Goal: Task Accomplishment & Management: Manage account settings

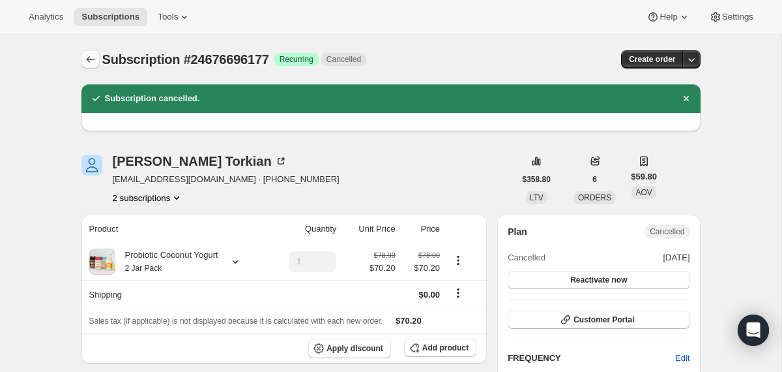
click at [93, 60] on icon "Subscriptions" at bounding box center [90, 59] width 13 height 13
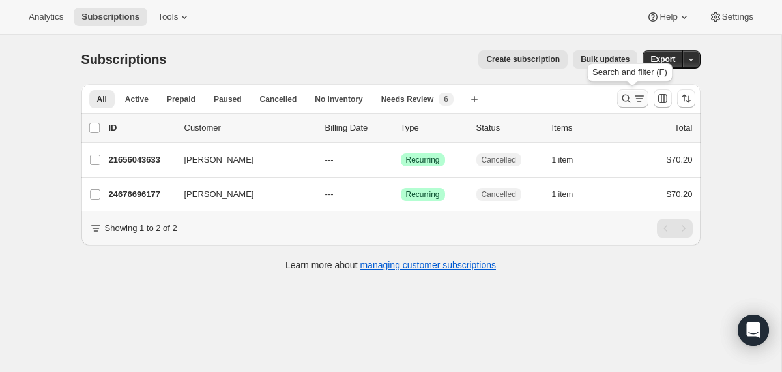
click at [627, 98] on icon "Search and filter results" at bounding box center [626, 98] width 13 height 13
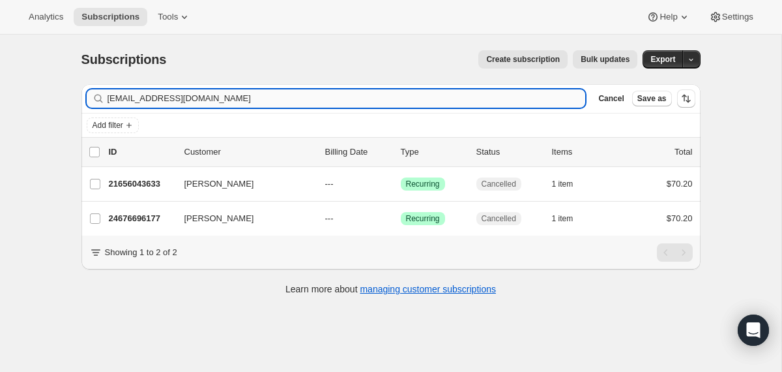
click at [398, 103] on input "[EMAIL_ADDRESS][DOMAIN_NAME]" at bounding box center [347, 98] width 479 height 18
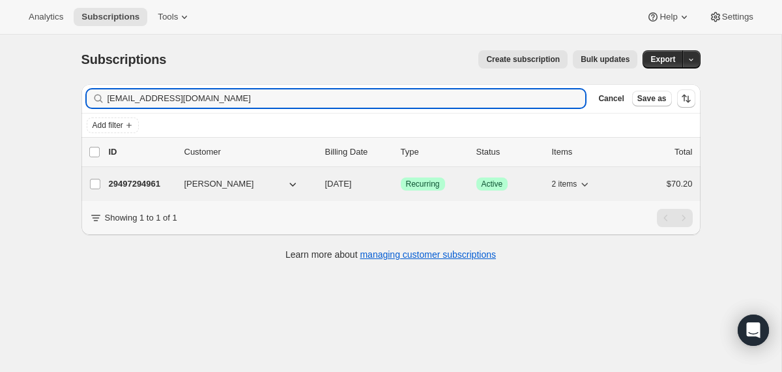
type input "[EMAIL_ADDRESS][DOMAIN_NAME]"
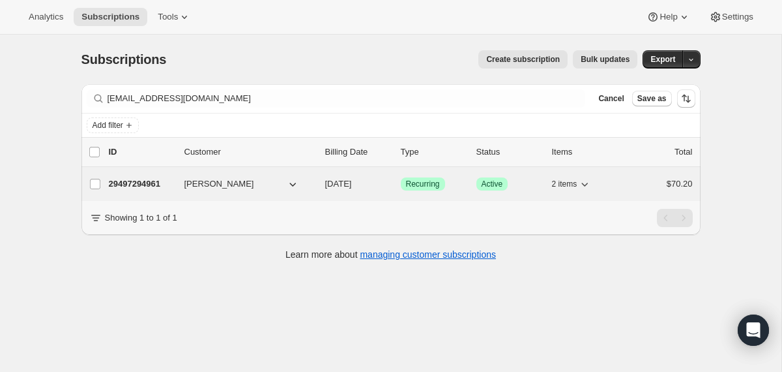
click at [317, 183] on div "29497294961 [PERSON_NAME] [DATE] Success Recurring Success Active 2 items $70.20" at bounding box center [401, 184] width 584 height 18
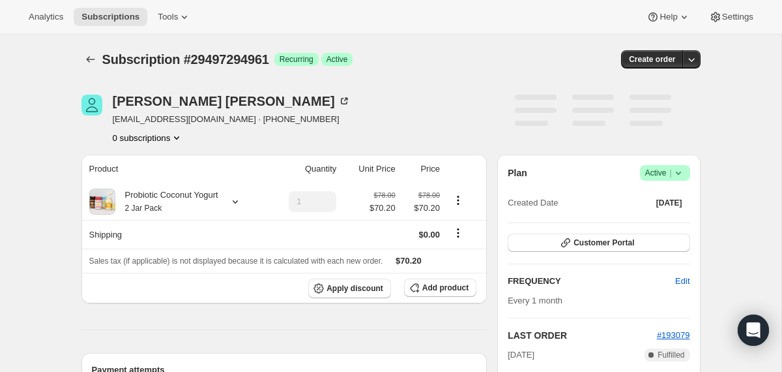
click at [686, 175] on span "Success Active |" at bounding box center [665, 173] width 50 height 16
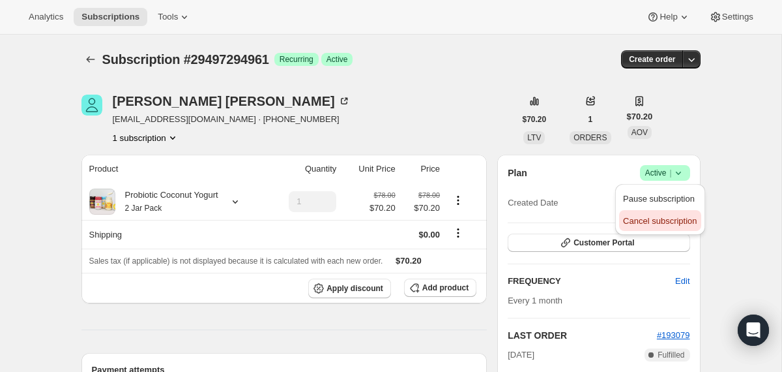
click at [662, 216] on span "Cancel subscription" at bounding box center [660, 221] width 74 height 10
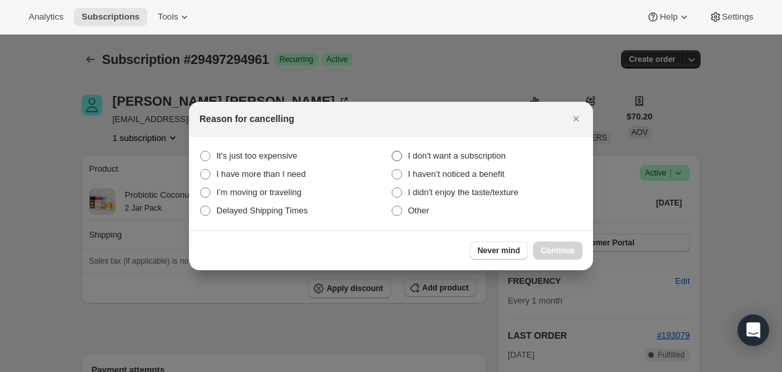
click at [490, 156] on span "I don't want a subscription" at bounding box center [457, 156] width 98 height 10
click at [392, 151] on subscription "I don't want a subscription" at bounding box center [392, 151] width 1 height 1
radio subscription "true"
click at [541, 249] on span "Continue" at bounding box center [558, 250] width 34 height 10
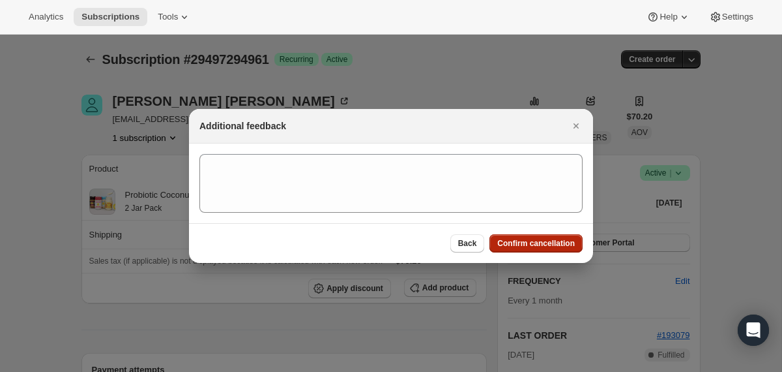
click at [541, 249] on button "Confirm cancellation" at bounding box center [536, 243] width 93 height 18
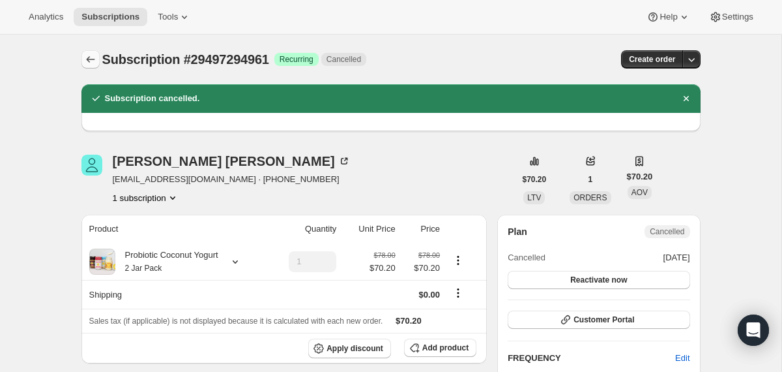
click at [94, 61] on icon "Subscriptions" at bounding box center [90, 59] width 13 height 13
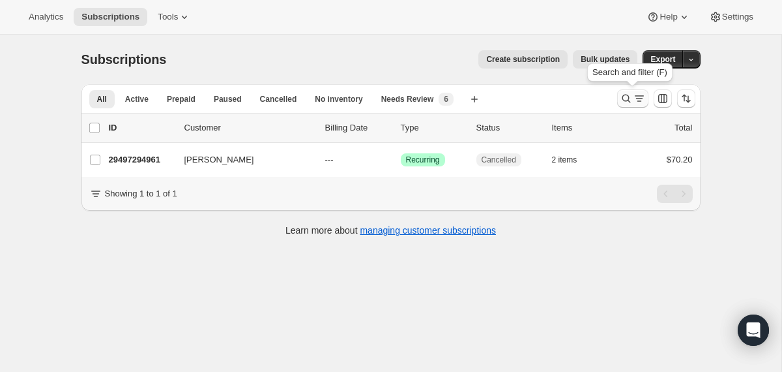
click at [624, 102] on icon "Search and filter results" at bounding box center [626, 98] width 13 height 13
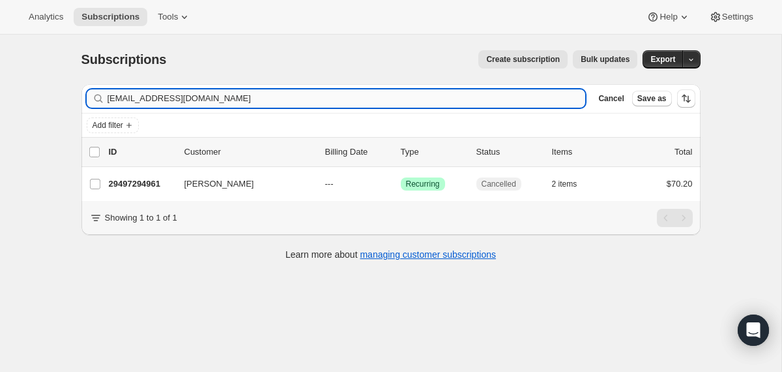
click at [428, 101] on input "[EMAIL_ADDRESS][DOMAIN_NAME]" at bounding box center [347, 98] width 479 height 18
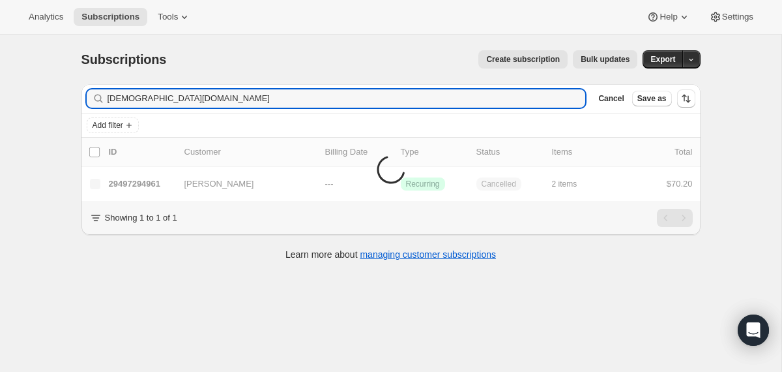
type input "[DEMOGRAPHIC_DATA][DOMAIN_NAME]"
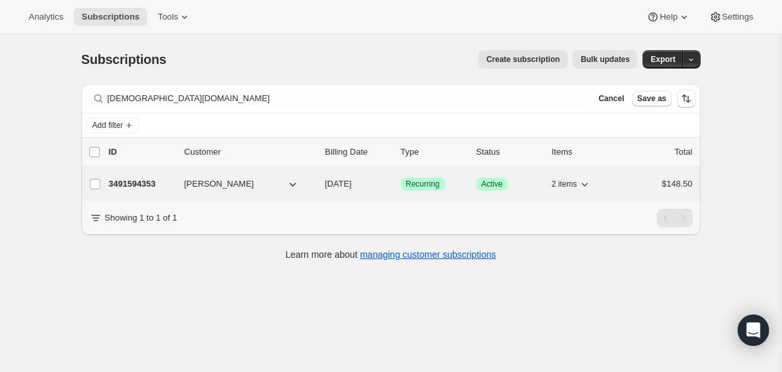
click at [320, 188] on div "3491594353 [PERSON_NAME] [DATE] Success Recurring Success Active 2 items $148.50" at bounding box center [401, 184] width 584 height 18
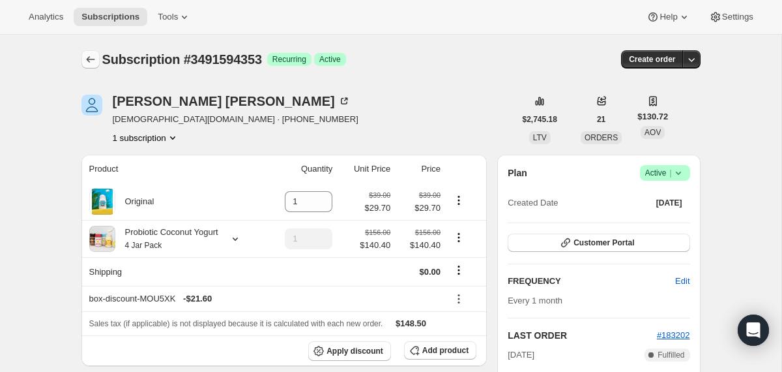
click at [89, 58] on icon "Subscriptions" at bounding box center [90, 59] width 13 height 13
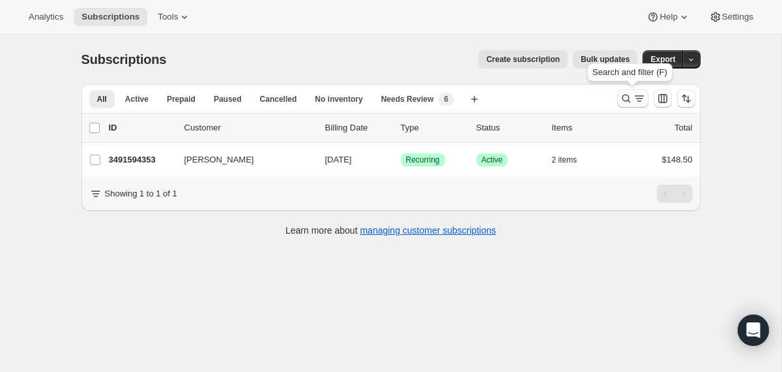
click at [623, 100] on icon "Search and filter results" at bounding box center [626, 99] width 8 height 8
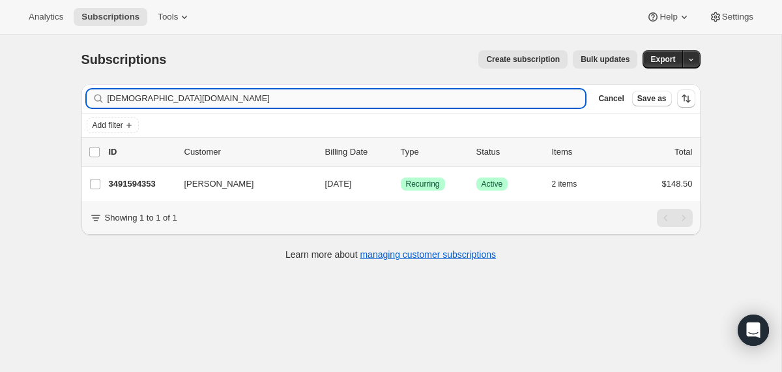
click at [482, 100] on input "[DEMOGRAPHIC_DATA][DOMAIN_NAME]" at bounding box center [347, 98] width 479 height 18
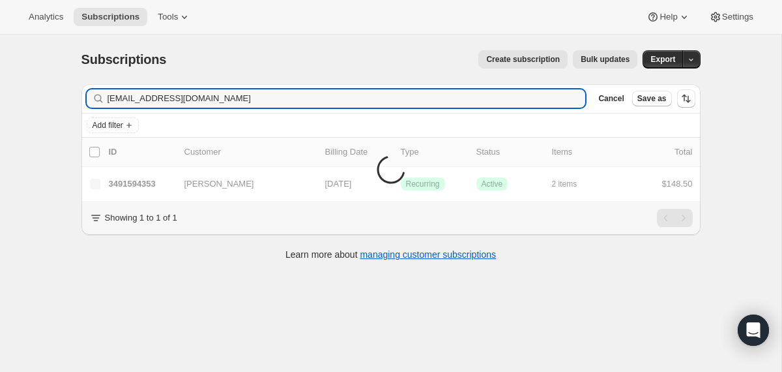
type input "[EMAIL_ADDRESS][DOMAIN_NAME]"
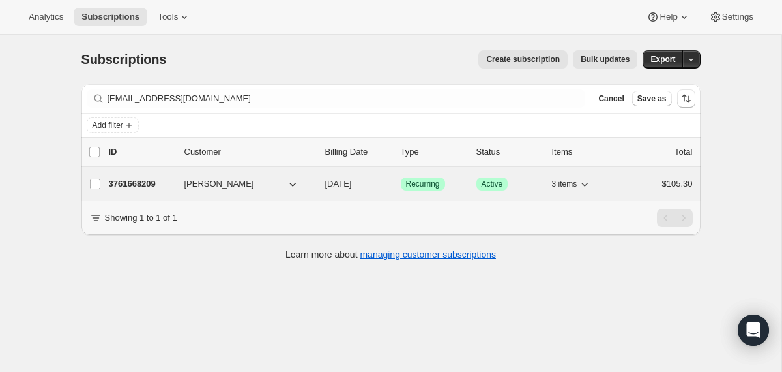
click at [336, 190] on div "3761668209 [PERSON_NAME] [DATE] Success Recurring Success Active 3 items $105.30" at bounding box center [401, 184] width 584 height 18
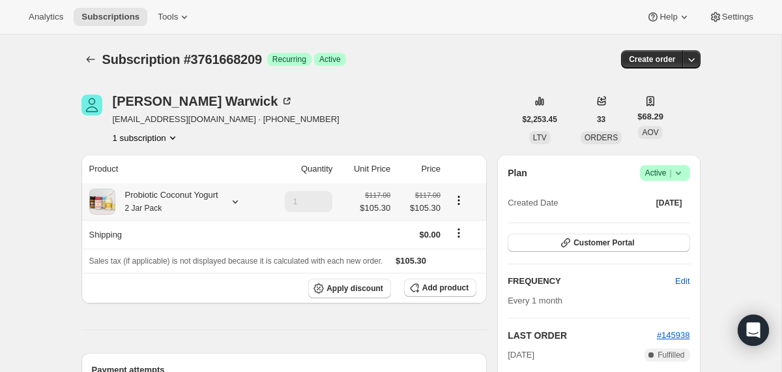
click at [218, 201] on div "Probiotic Coconut Yogurt 2 Jar Pack" at bounding box center [166, 201] width 103 height 26
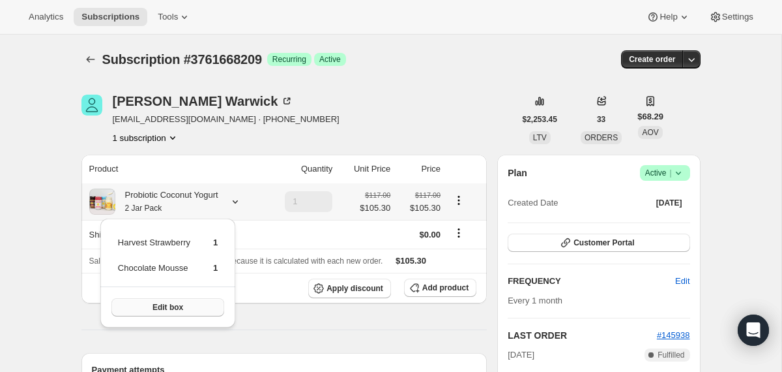
click at [195, 306] on button "Edit box" at bounding box center [167, 307] width 113 height 18
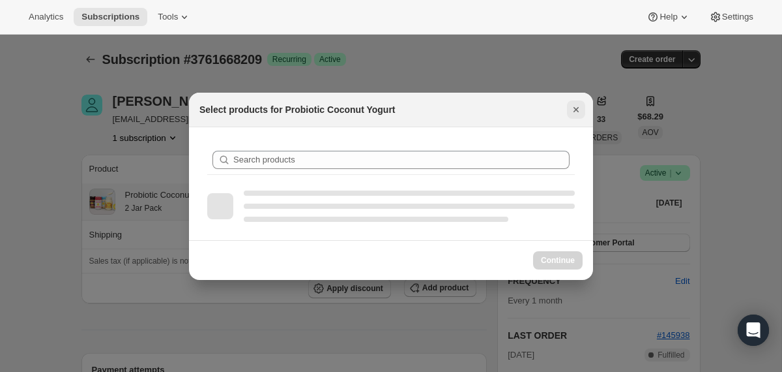
click at [580, 104] on icon "Close" at bounding box center [576, 109] width 13 height 13
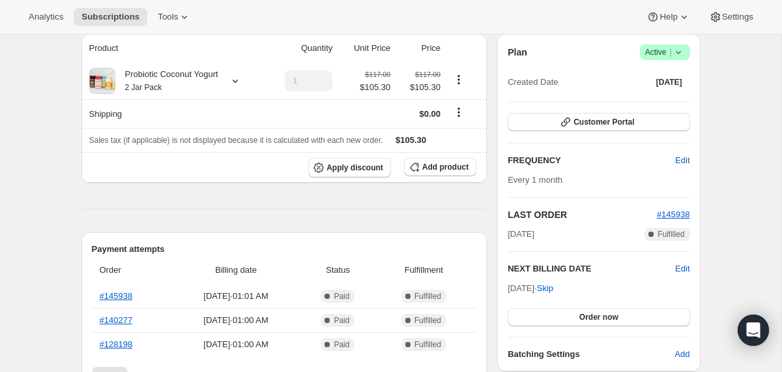
scroll to position [87, 0]
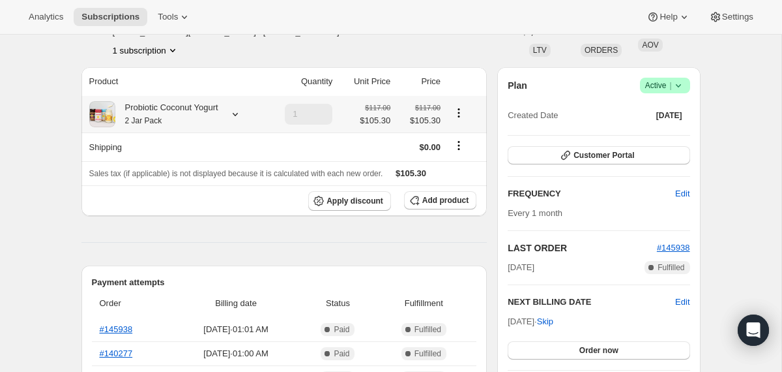
click at [188, 110] on div "Probiotic Coconut Yogurt 2 Jar Pack" at bounding box center [166, 114] width 103 height 26
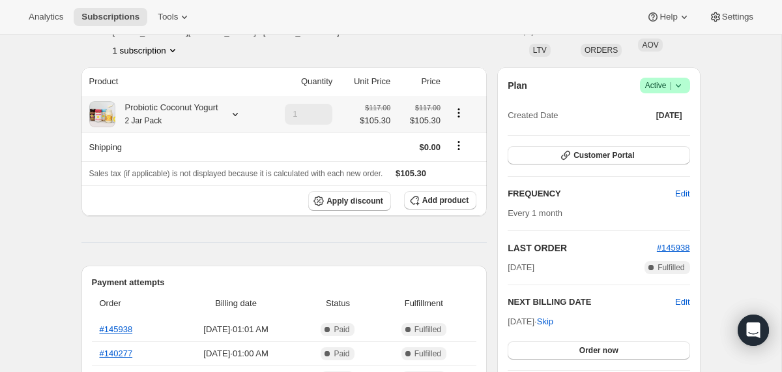
click at [203, 119] on div "Probiotic Coconut Yogurt 2 Jar Pack" at bounding box center [166, 114] width 103 height 26
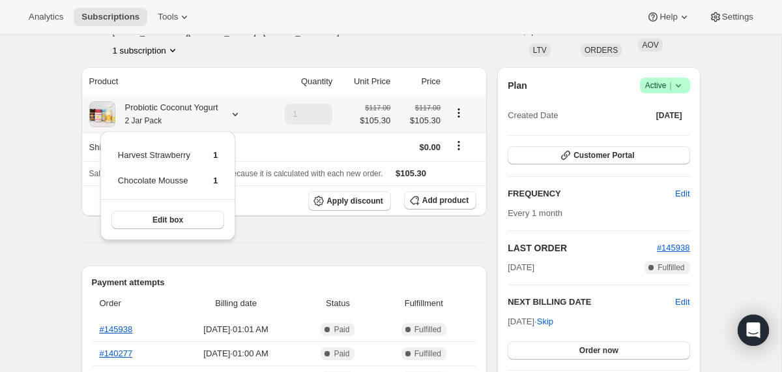
click at [203, 119] on div "Probiotic Coconut Yogurt 2 Jar Pack" at bounding box center [166, 114] width 103 height 26
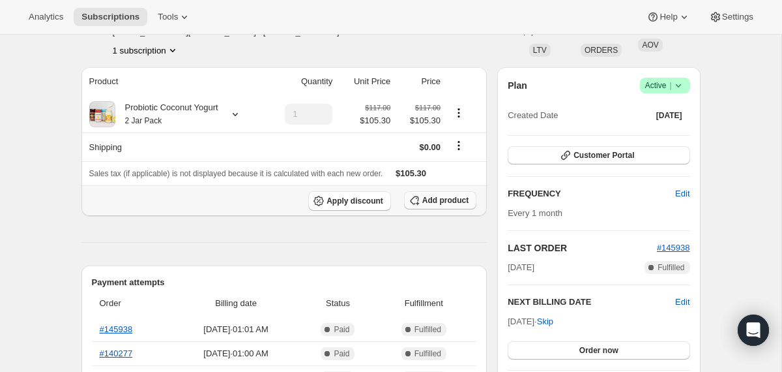
click at [414, 199] on icon "button" at bounding box center [414, 200] width 13 height 13
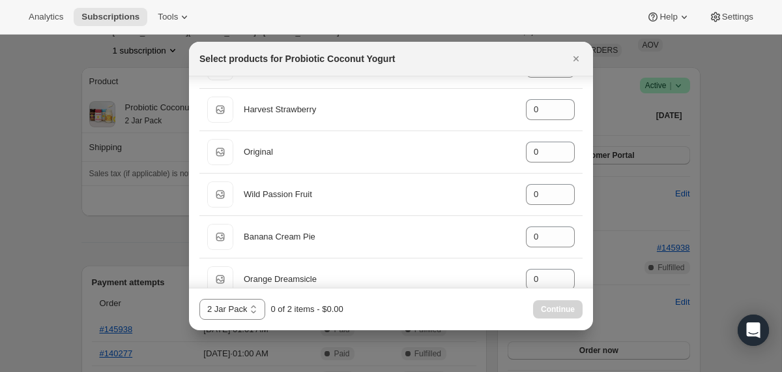
scroll to position [70, 0]
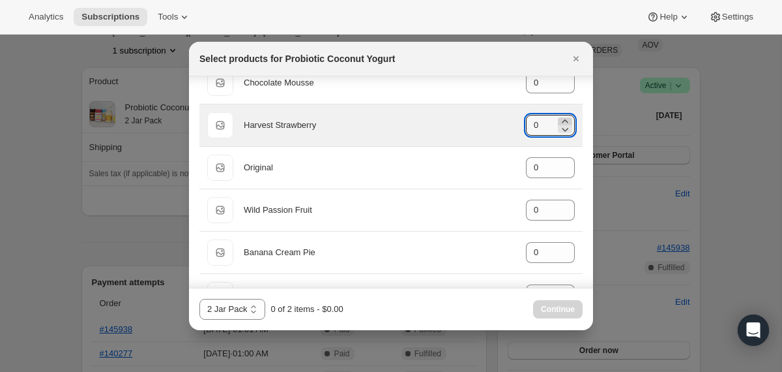
click at [565, 120] on icon ":r1km:" at bounding box center [565, 120] width 6 height 3
type input "1"
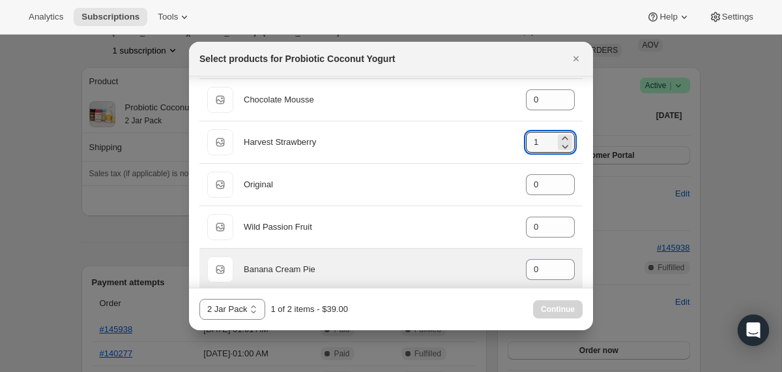
scroll to position [7, 0]
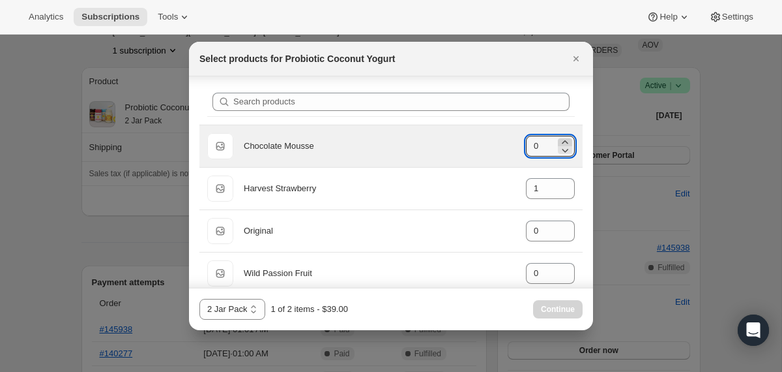
click at [567, 136] on icon ":r1km:" at bounding box center [565, 142] width 13 height 13
type input "1"
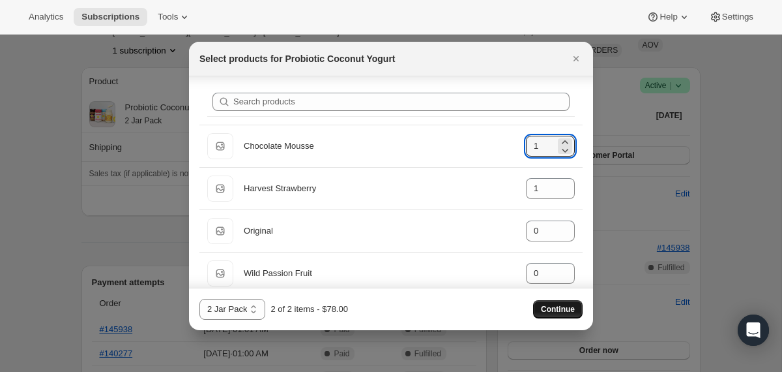
click at [564, 308] on span "Continue" at bounding box center [558, 309] width 34 height 10
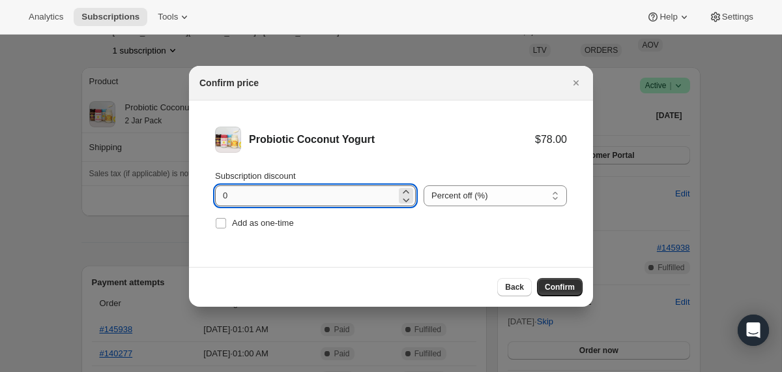
click at [222, 196] on input "0" at bounding box center [305, 195] width 181 height 21
type input "10"
click at [545, 287] on span "Confirm" at bounding box center [560, 287] width 30 height 10
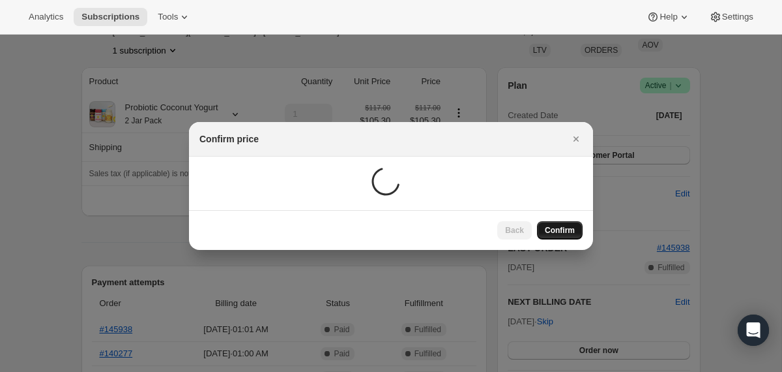
scroll to position [87, 0]
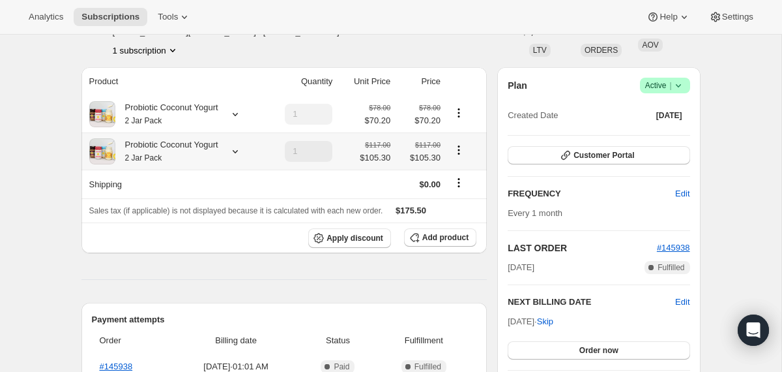
click at [460, 146] on icon "Product actions" at bounding box center [458, 149] width 13 height 13
click at [459, 196] on span "Remove" at bounding box center [460, 197] width 31 height 10
type input "0"
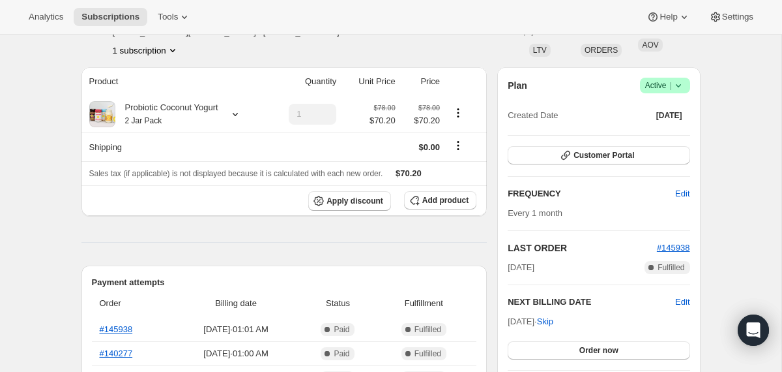
scroll to position [0, 0]
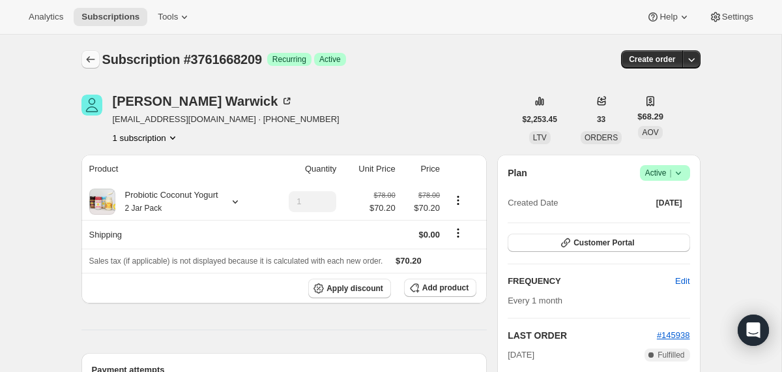
click at [90, 64] on icon "Subscriptions" at bounding box center [90, 59] width 13 height 13
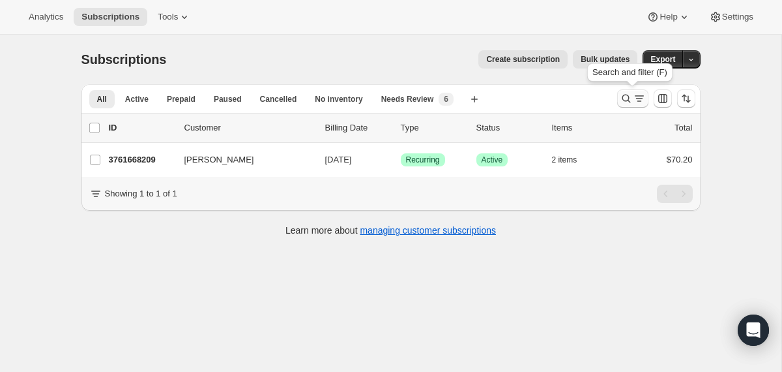
click at [626, 98] on icon "Search and filter results" at bounding box center [626, 98] width 13 height 13
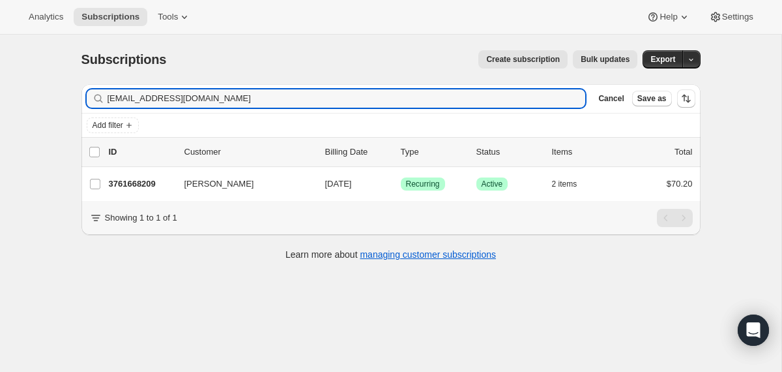
click at [471, 97] on input "[EMAIL_ADDRESS][DOMAIN_NAME]" at bounding box center [347, 98] width 479 height 18
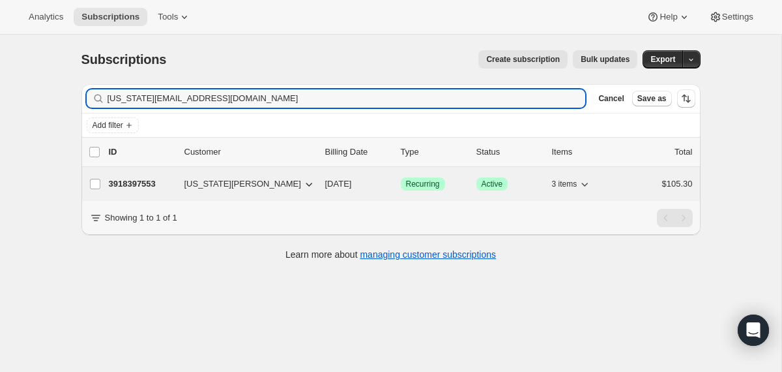
type input "[US_STATE][EMAIL_ADDRESS][DOMAIN_NAME]"
click at [319, 180] on div "3918397553 [US_STATE][PERSON_NAME] [DATE] Success Recurring Success Active 3 it…" at bounding box center [401, 184] width 584 height 18
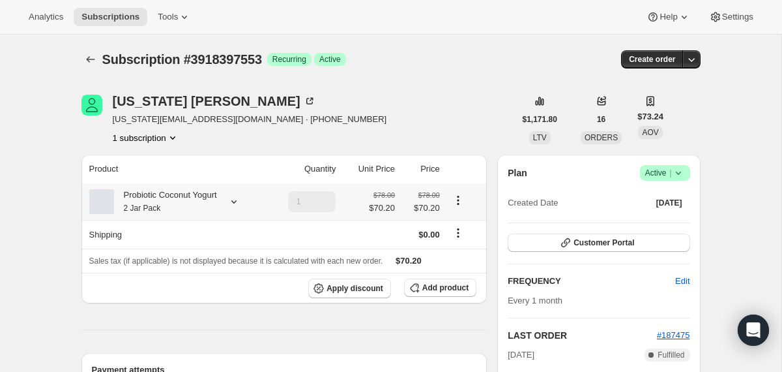
click at [241, 201] on icon at bounding box center [234, 201] width 13 height 13
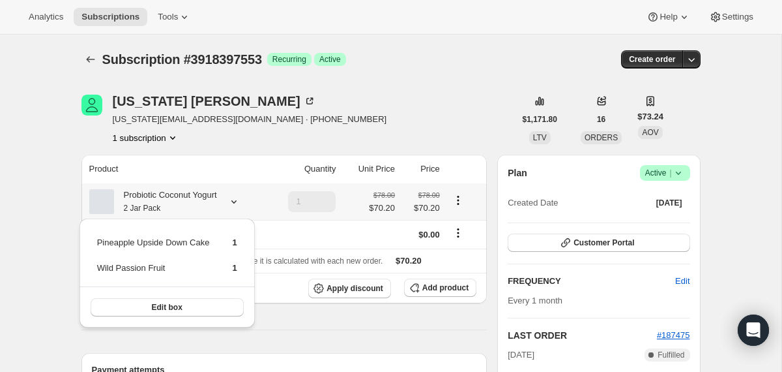
click at [240, 201] on icon at bounding box center [234, 201] width 13 height 13
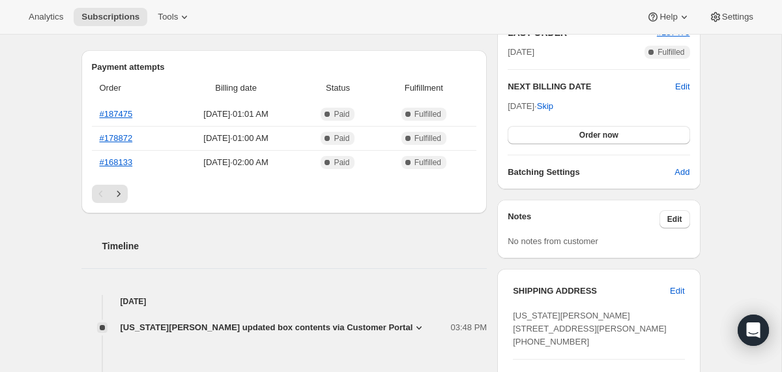
scroll to position [304, 0]
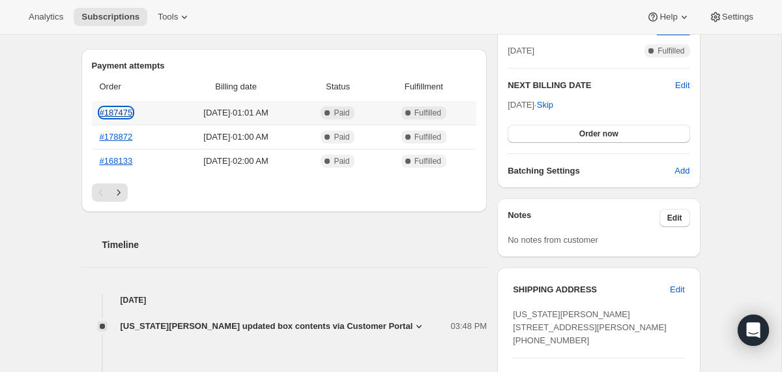
click at [128, 111] on link "#187475" at bounding box center [116, 113] width 33 height 10
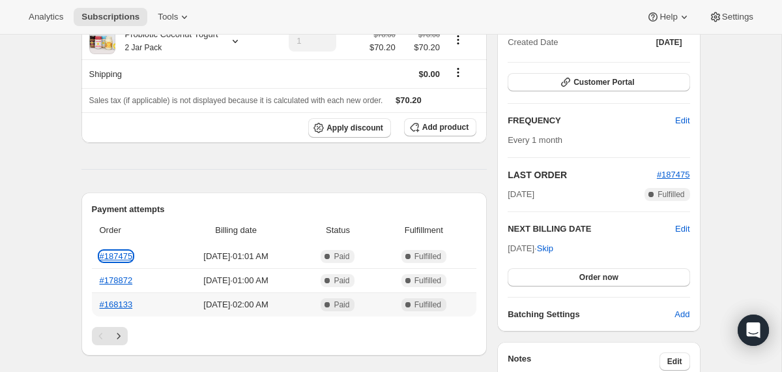
scroll to position [0, 0]
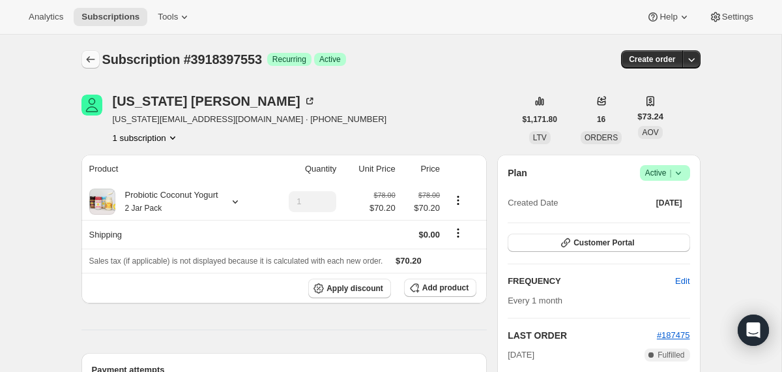
click at [89, 57] on icon "Subscriptions" at bounding box center [90, 59] width 13 height 13
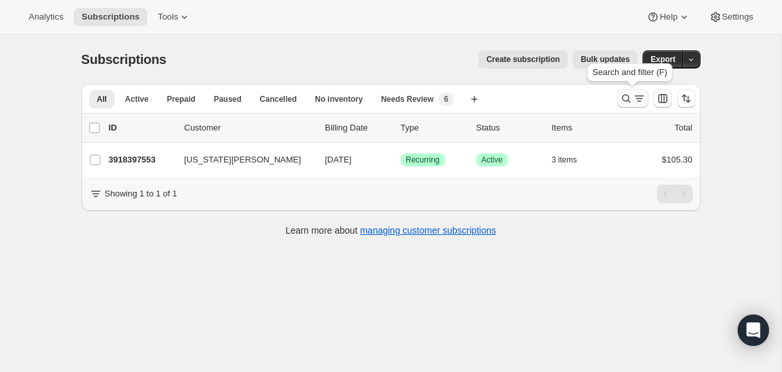
click at [623, 98] on icon "Search and filter results" at bounding box center [626, 98] width 13 height 13
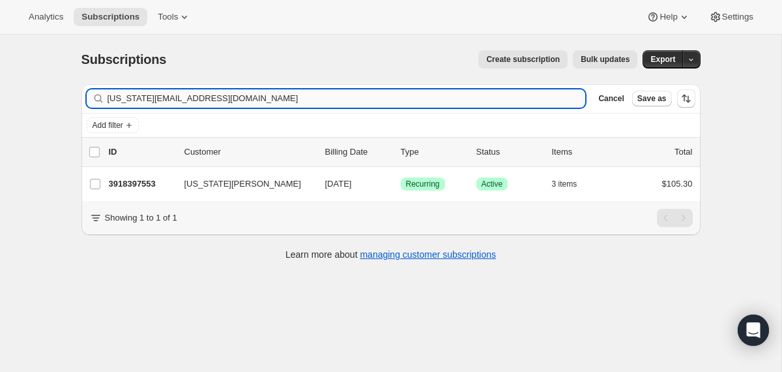
click at [439, 102] on input "[US_STATE][EMAIL_ADDRESS][DOMAIN_NAME]" at bounding box center [347, 98] width 479 height 18
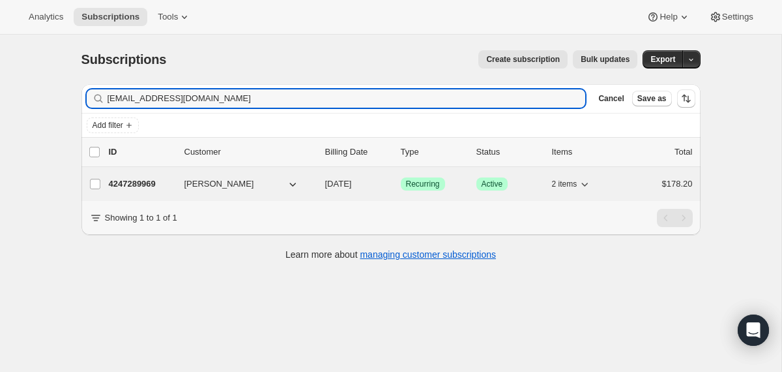
type input "[EMAIL_ADDRESS][DOMAIN_NAME]"
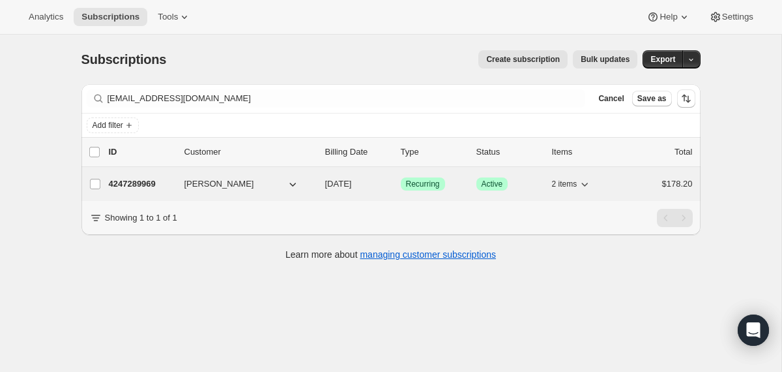
click at [321, 190] on div "4247289969 [PERSON_NAME] [DATE] Success Recurring Success Active 2 items $178.20" at bounding box center [401, 184] width 584 height 18
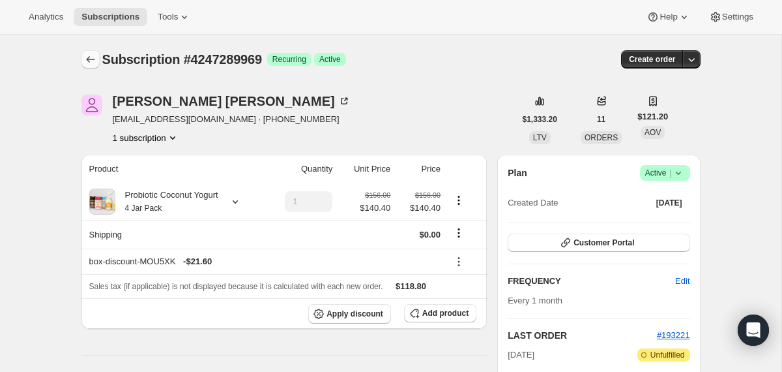
click at [88, 53] on button "Subscriptions" at bounding box center [90, 59] width 18 height 18
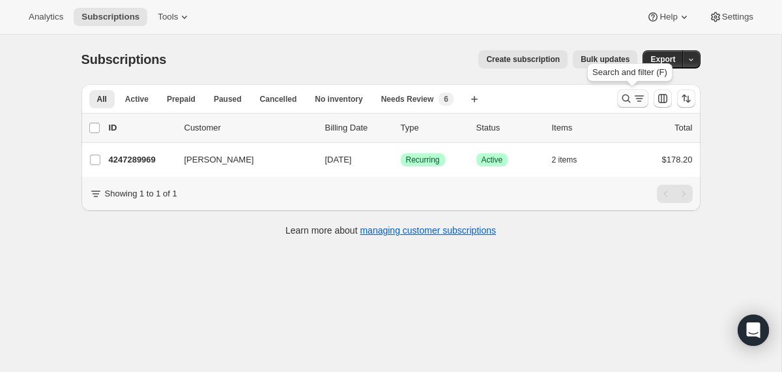
click at [623, 102] on icon "Search and filter results" at bounding box center [626, 98] width 13 height 13
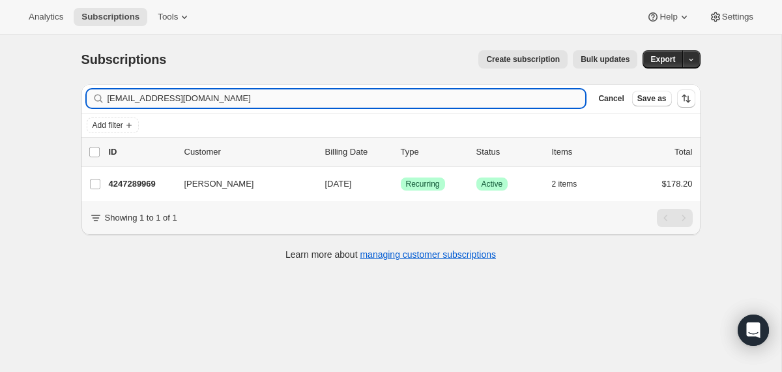
click at [442, 96] on input "[EMAIL_ADDRESS][DOMAIN_NAME]" at bounding box center [347, 98] width 479 height 18
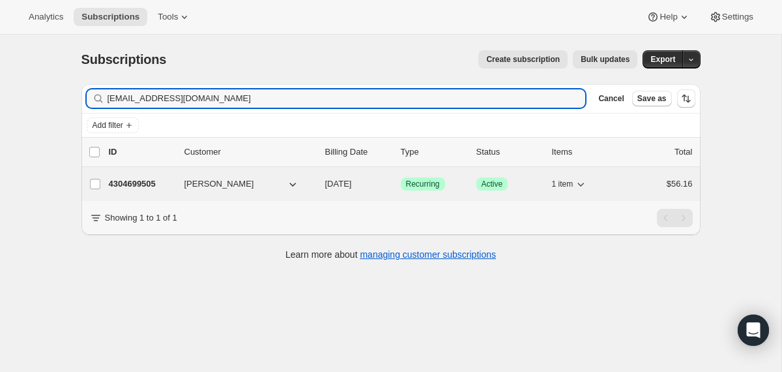
type input "[EMAIL_ADDRESS][DOMAIN_NAME]"
click at [325, 183] on span "[DATE]" at bounding box center [338, 184] width 27 height 10
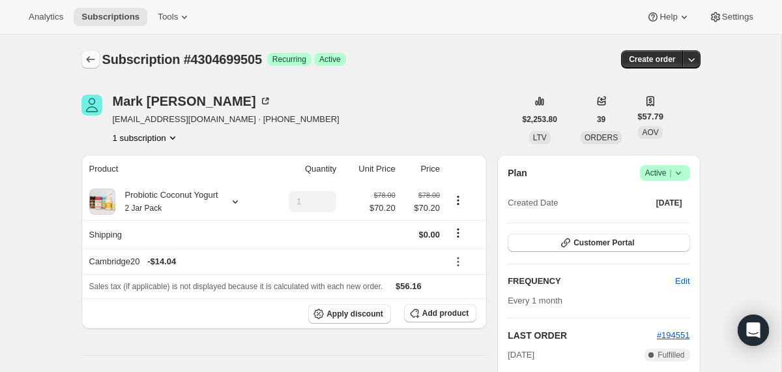
click at [85, 61] on icon "Subscriptions" at bounding box center [90, 59] width 13 height 13
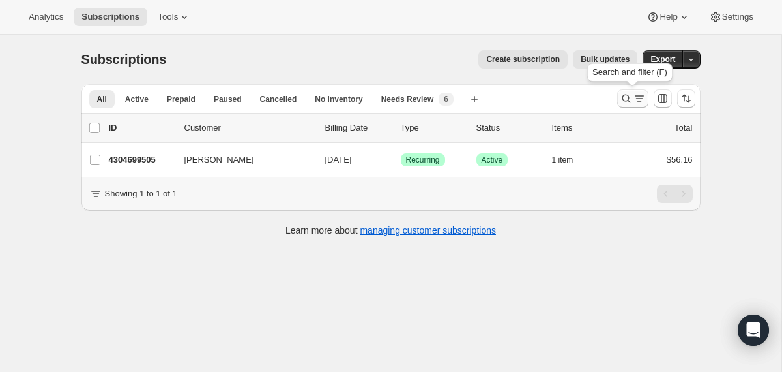
click at [628, 96] on icon "Search and filter results" at bounding box center [626, 98] width 13 height 13
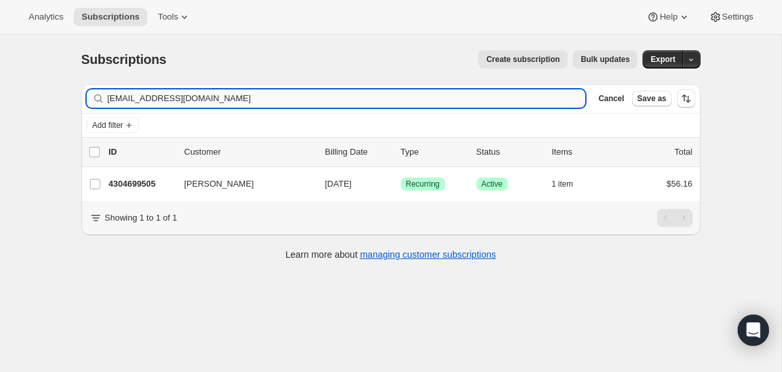
click at [453, 96] on input "[EMAIL_ADDRESS][DOMAIN_NAME]" at bounding box center [347, 98] width 479 height 18
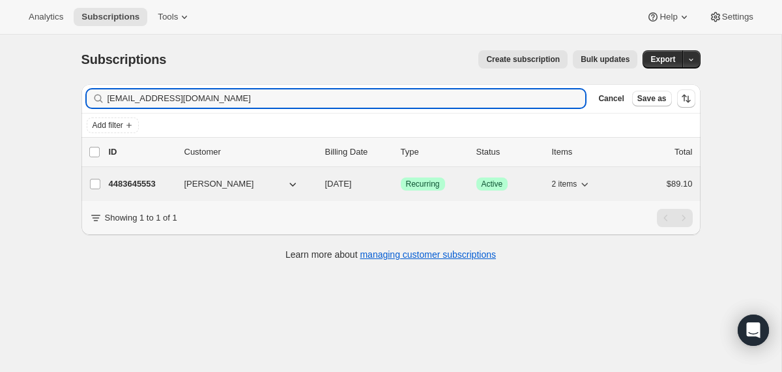
type input "[EMAIL_ADDRESS][DOMAIN_NAME]"
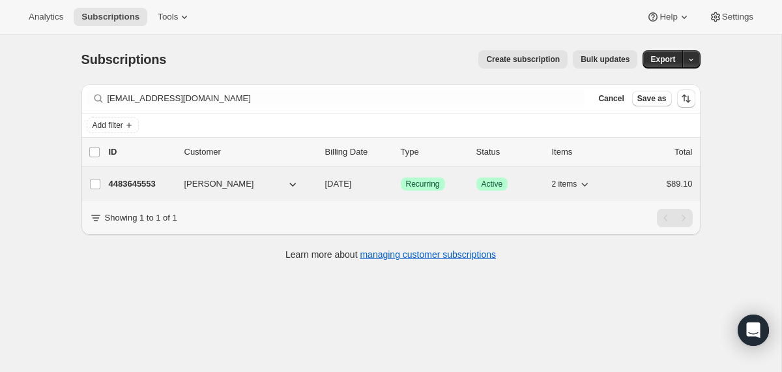
click at [326, 185] on span "[DATE]" at bounding box center [338, 184] width 27 height 10
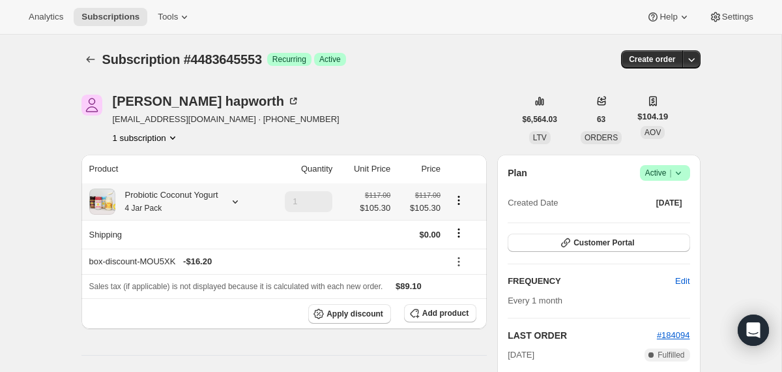
click at [218, 200] on div "Probiotic Coconut Yogurt 4 Jar Pack" at bounding box center [166, 201] width 103 height 26
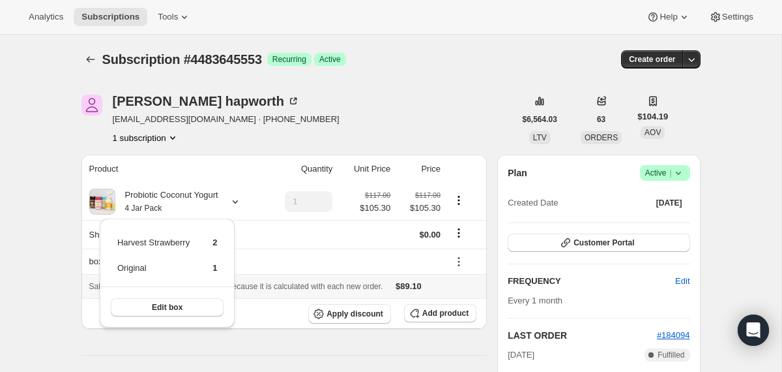
scroll to position [72, 0]
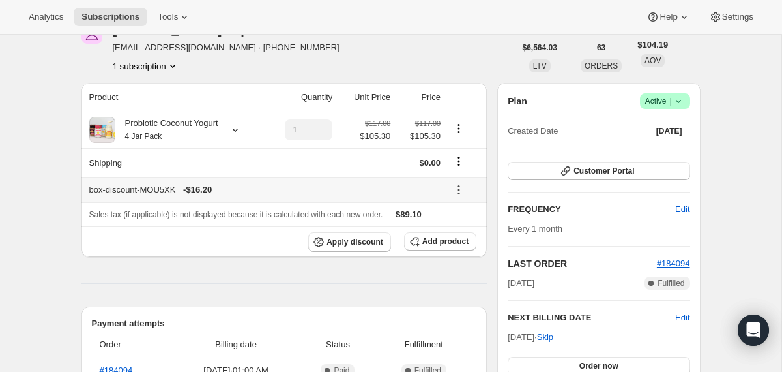
click at [462, 186] on icon at bounding box center [458, 189] width 13 height 13
click at [457, 242] on span "Remove" at bounding box center [464, 237] width 31 height 13
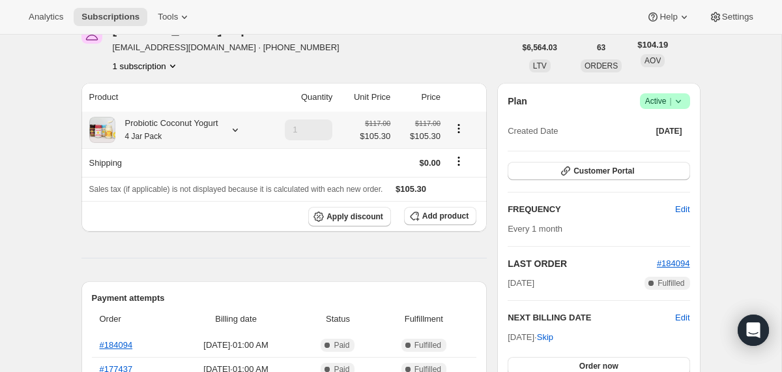
click at [207, 136] on div "Probiotic Coconut Yogurt 4 Jar Pack" at bounding box center [166, 130] width 103 height 26
click at [198, 235] on button "Edit box" at bounding box center [167, 235] width 113 height 18
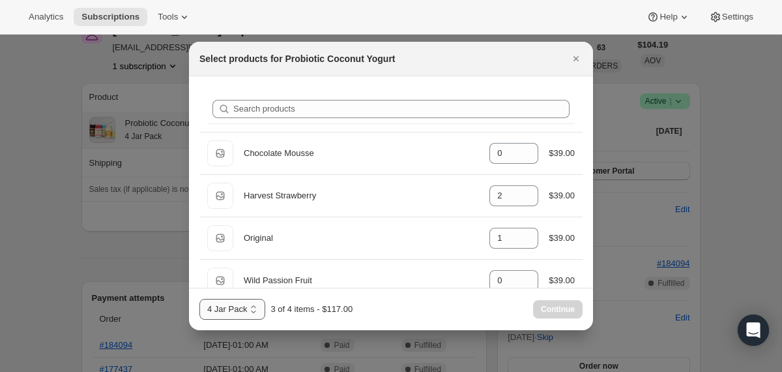
click at [253, 309] on select "2 Jar Pack 3 Jar Pack 4 Jar Pack" at bounding box center [232, 309] width 66 height 21
select select "gid://shopify/ProductVariant/40210939609201"
click at [199, 299] on select "2 Jar Pack 3 Jar Pack 4 Jar Pack" at bounding box center [232, 309] width 66 height 21
click at [563, 310] on span "Continue" at bounding box center [558, 309] width 34 height 10
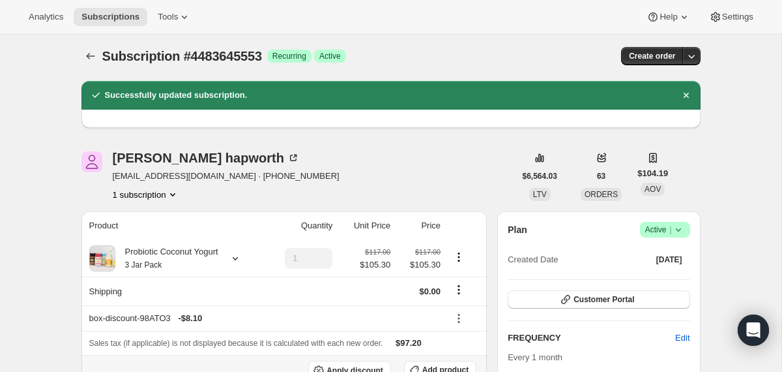
scroll to position [0, 0]
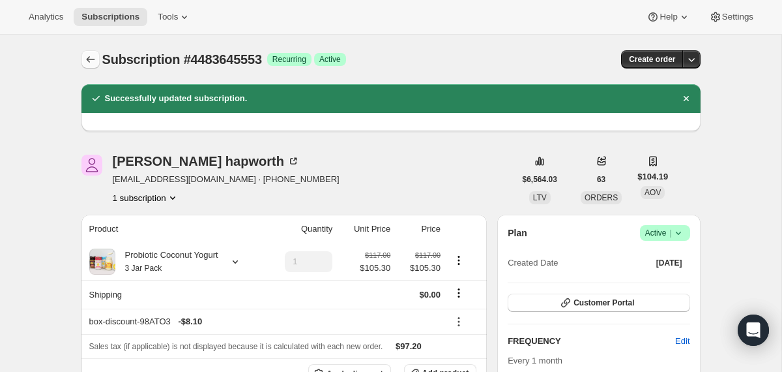
click at [88, 56] on icon "Subscriptions" at bounding box center [90, 59] width 13 height 13
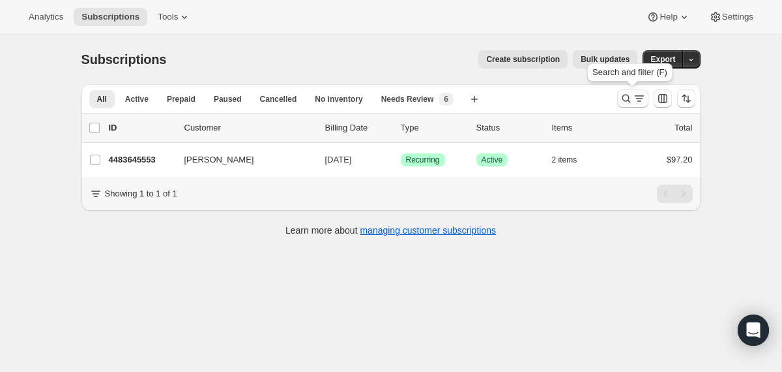
click at [622, 96] on icon "Search and filter results" at bounding box center [626, 98] width 13 height 13
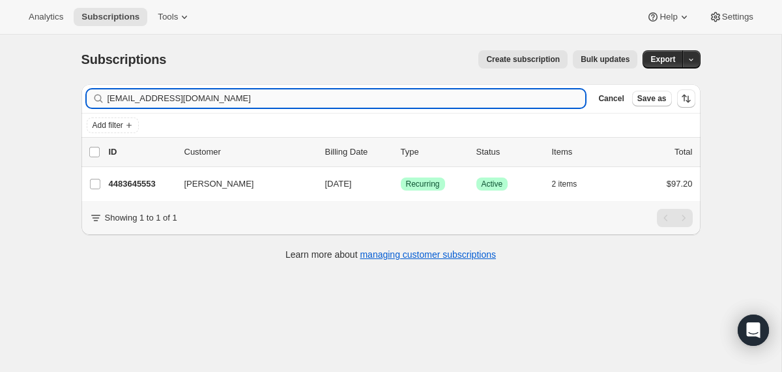
click at [519, 97] on input "[EMAIL_ADDRESS][DOMAIN_NAME]" at bounding box center [347, 98] width 479 height 18
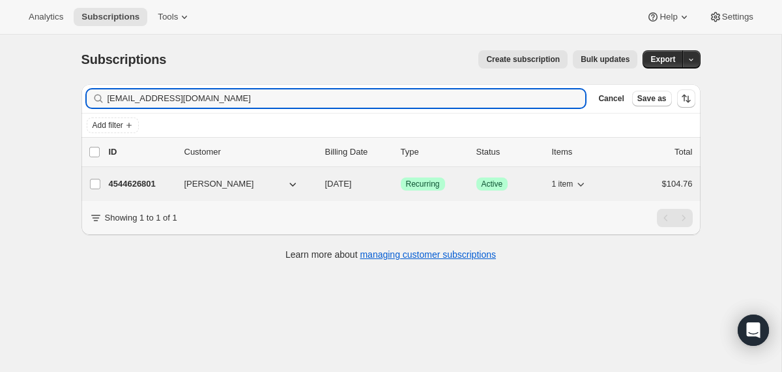
type input "[EMAIL_ADDRESS][DOMAIN_NAME]"
click at [316, 189] on div "4544626801 [PERSON_NAME] [DATE] Success Recurring Success Active 1 item $104.76" at bounding box center [401, 184] width 584 height 18
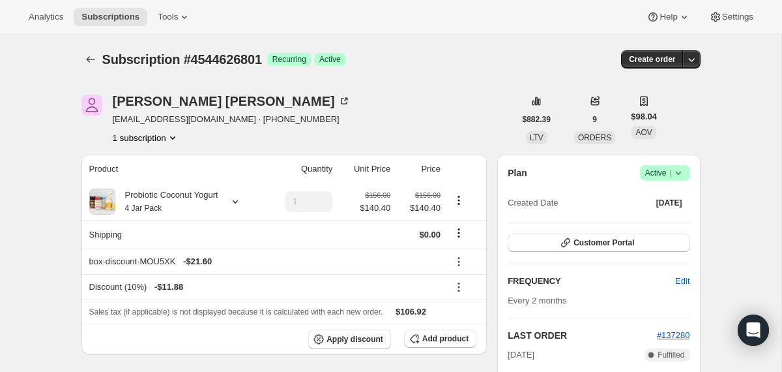
click at [92, 59] on icon "Subscriptions" at bounding box center [90, 59] width 8 height 7
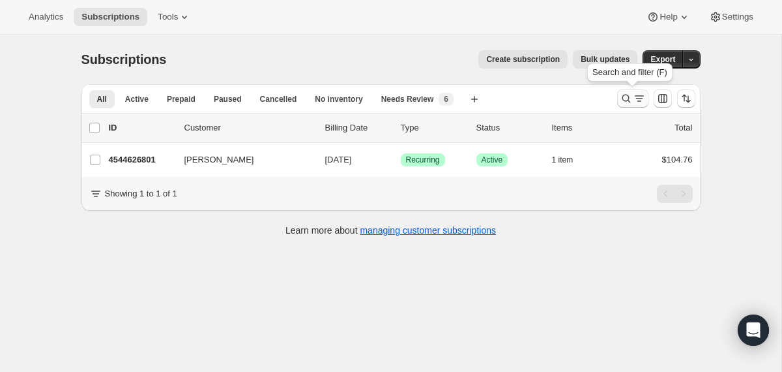
click at [622, 98] on icon "Search and filter results" at bounding box center [626, 99] width 8 height 8
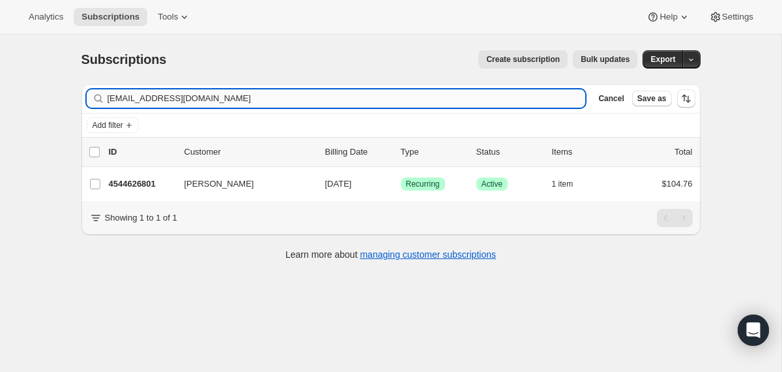
click at [430, 98] on input "[EMAIL_ADDRESS][DOMAIN_NAME]" at bounding box center [347, 98] width 479 height 18
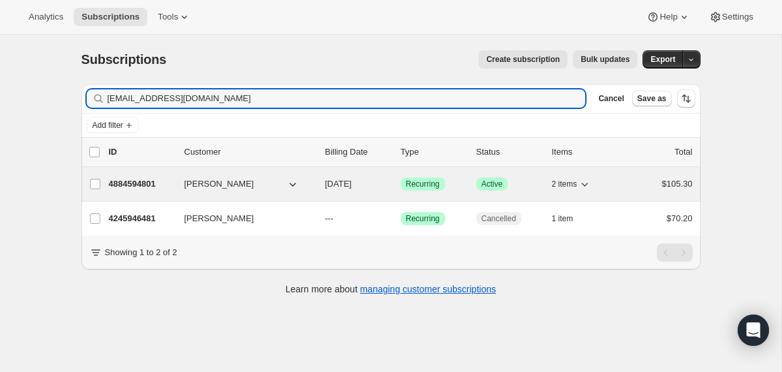
type input "[EMAIL_ADDRESS][DOMAIN_NAME]"
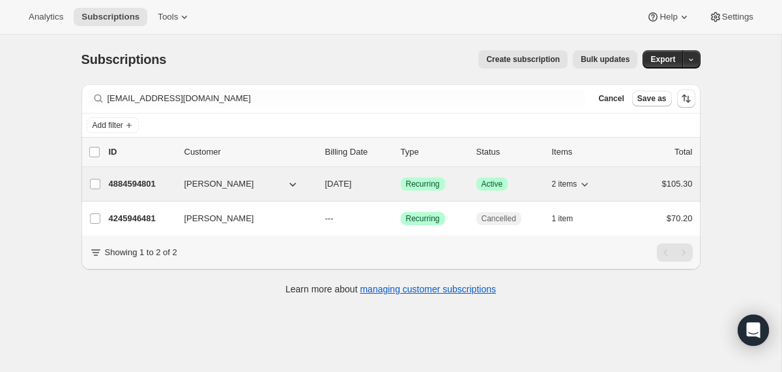
click at [331, 189] on p "[DATE]" at bounding box center [357, 183] width 65 height 13
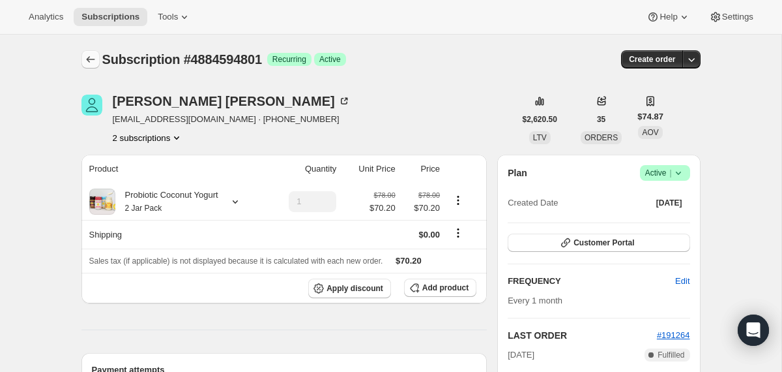
click at [97, 65] on button "Subscriptions" at bounding box center [90, 59] width 18 height 18
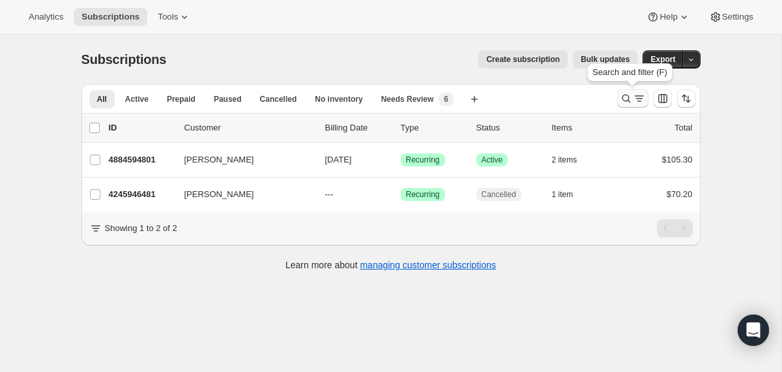
click at [630, 98] on icon "Search and filter results" at bounding box center [626, 98] width 13 height 13
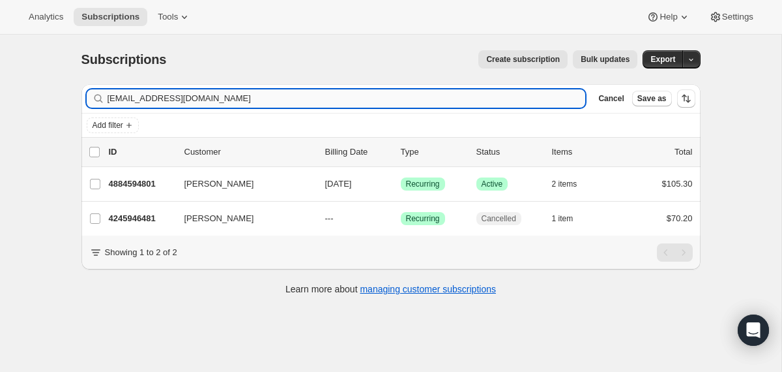
click at [499, 98] on input "[EMAIL_ADDRESS][DOMAIN_NAME]" at bounding box center [347, 98] width 479 height 18
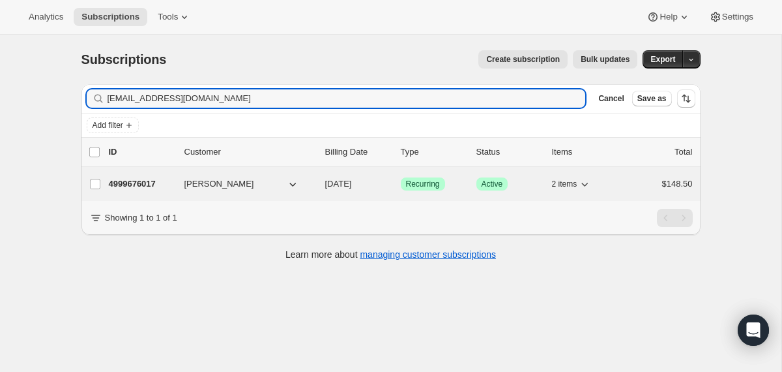
type input "[EMAIL_ADDRESS][DOMAIN_NAME]"
click at [321, 192] on div "4999676017 [PERSON_NAME] [DATE] Success Recurring Success Active 2 items $148.50" at bounding box center [401, 184] width 584 height 18
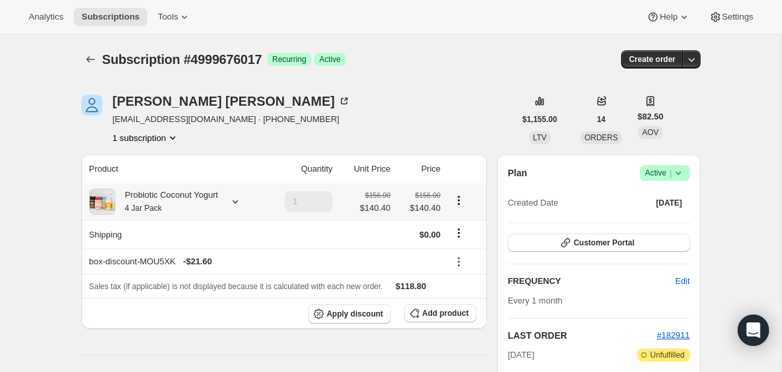
click at [233, 203] on div at bounding box center [233, 201] width 18 height 13
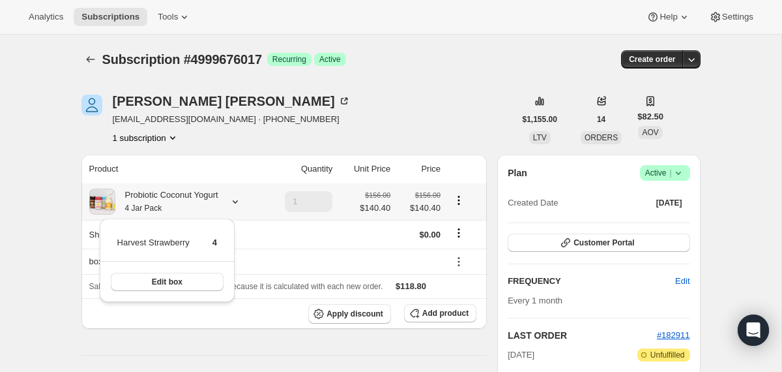
click at [233, 203] on div at bounding box center [233, 201] width 18 height 13
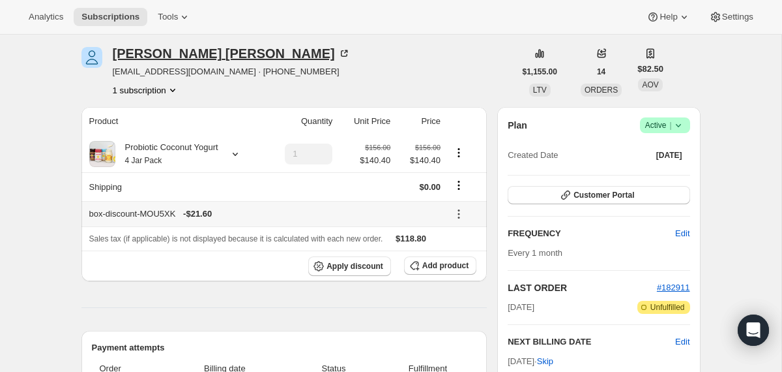
scroll to position [63, 0]
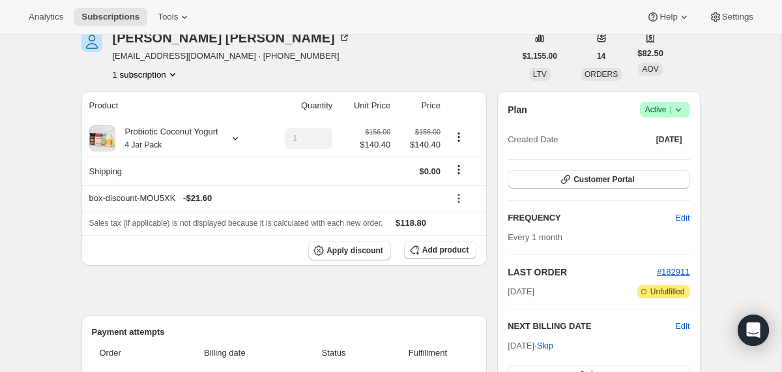
click at [681, 107] on icon at bounding box center [678, 109] width 13 height 13
click at [649, 132] on span "Pause subscription" at bounding box center [659, 135] width 72 height 10
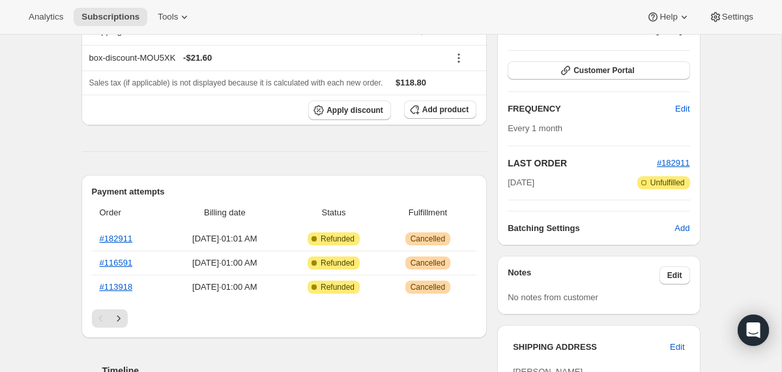
scroll to position [265, 0]
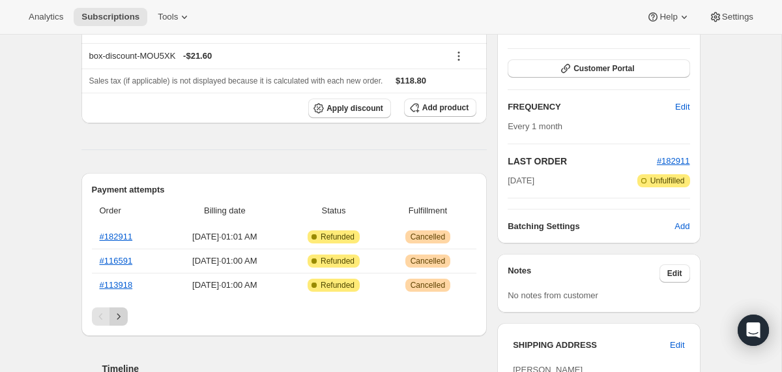
click at [121, 315] on icon "Next" at bounding box center [118, 316] width 13 height 13
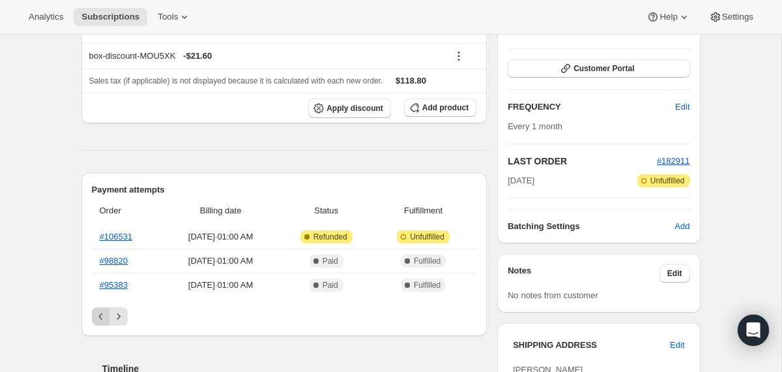
click at [95, 320] on icon "Previous" at bounding box center [101, 316] width 13 height 13
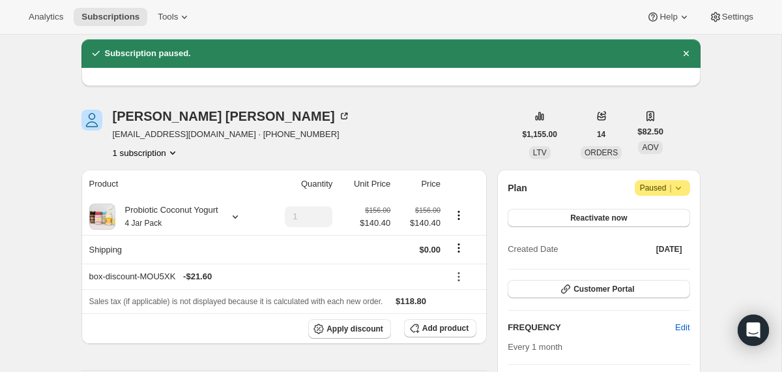
scroll to position [0, 0]
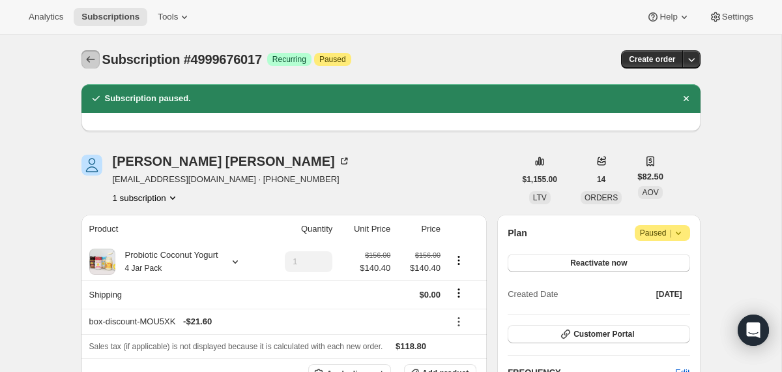
click at [85, 60] on icon "Subscriptions" at bounding box center [90, 59] width 13 height 13
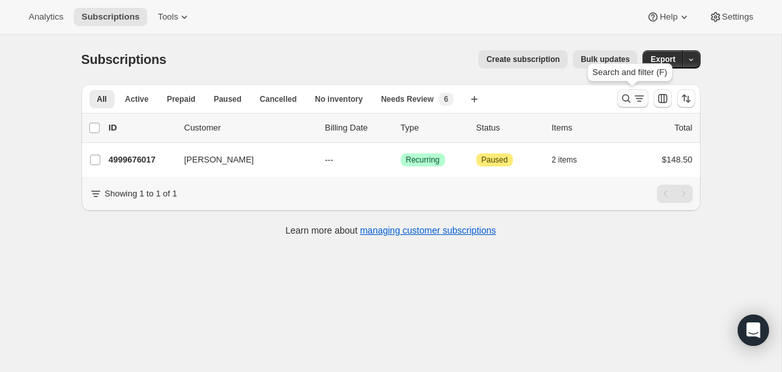
click at [621, 100] on icon "Search and filter results" at bounding box center [626, 98] width 13 height 13
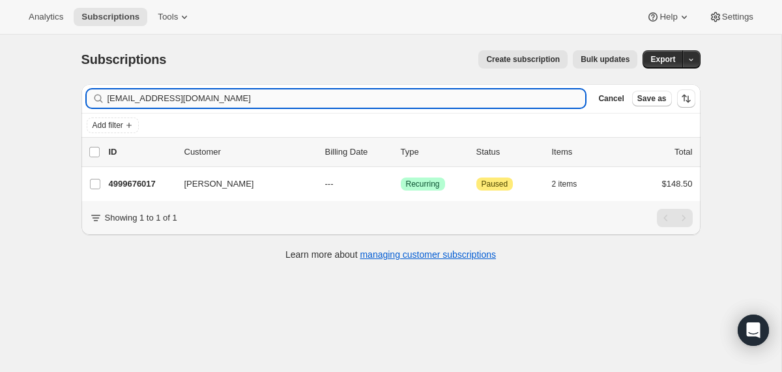
click at [533, 93] on input "[EMAIL_ADDRESS][DOMAIN_NAME]" at bounding box center [347, 98] width 479 height 18
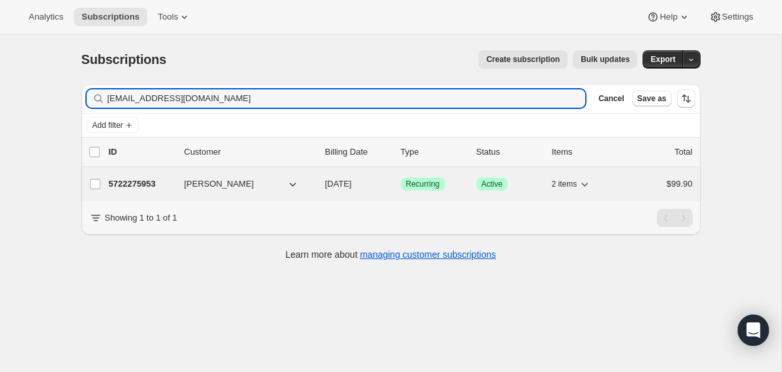
type input "[EMAIL_ADDRESS][DOMAIN_NAME]"
click at [324, 181] on div "5722275953 [PERSON_NAME] [DATE] Success Recurring Success Active 2 items $99.90" at bounding box center [401, 184] width 584 height 18
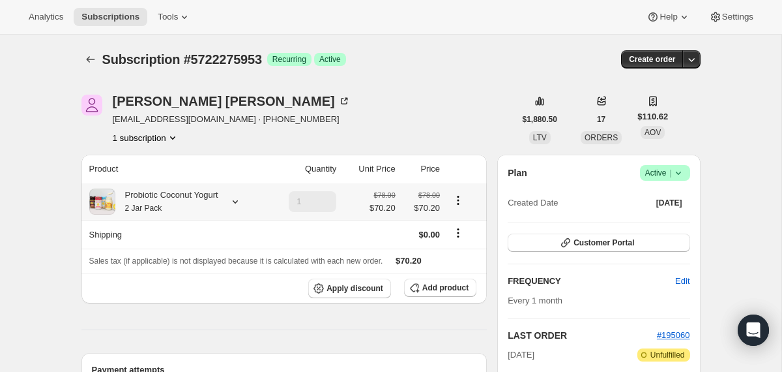
click at [203, 205] on div "Probiotic Coconut Yogurt 2 Jar Pack" at bounding box center [166, 201] width 103 height 26
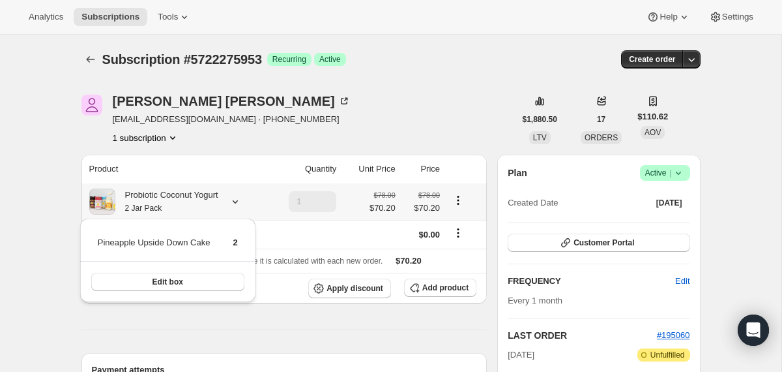
click at [203, 205] on div "Probiotic Coconut Yogurt 2 Jar Pack" at bounding box center [166, 201] width 103 height 26
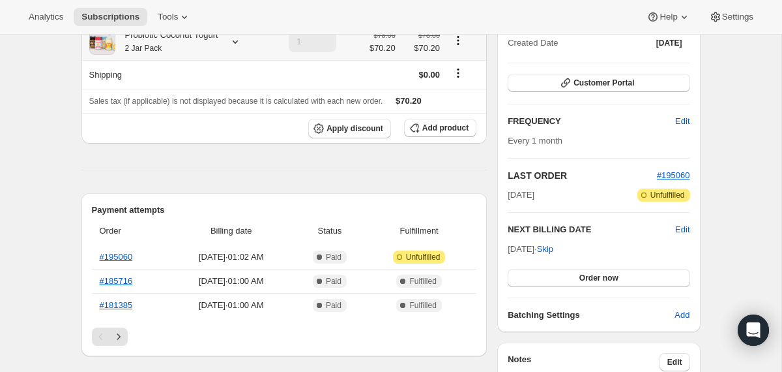
scroll to position [166, 0]
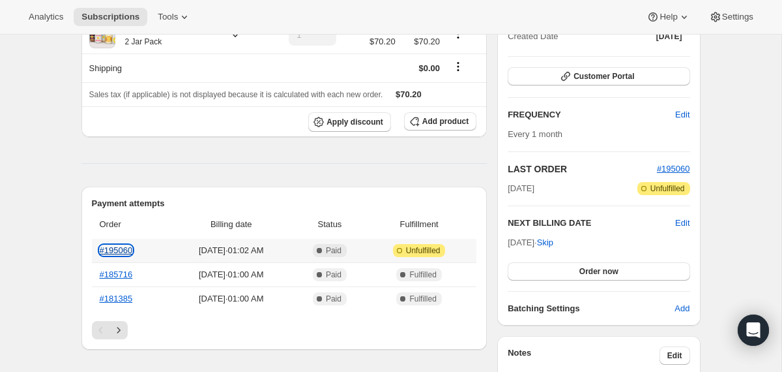
click at [132, 249] on link "#195060" at bounding box center [116, 250] width 33 height 10
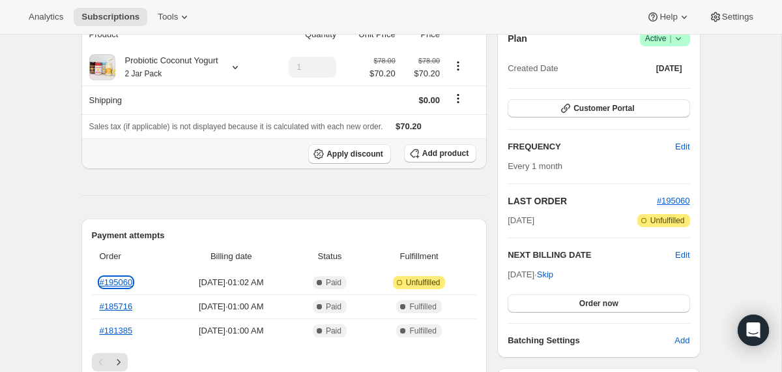
scroll to position [0, 0]
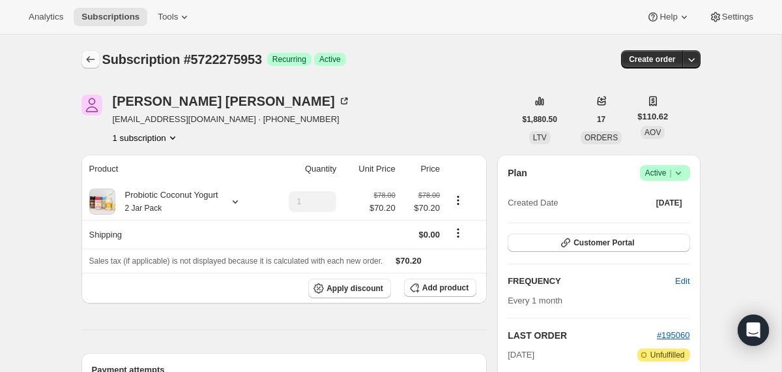
click at [87, 50] on button "Subscriptions" at bounding box center [90, 59] width 18 height 18
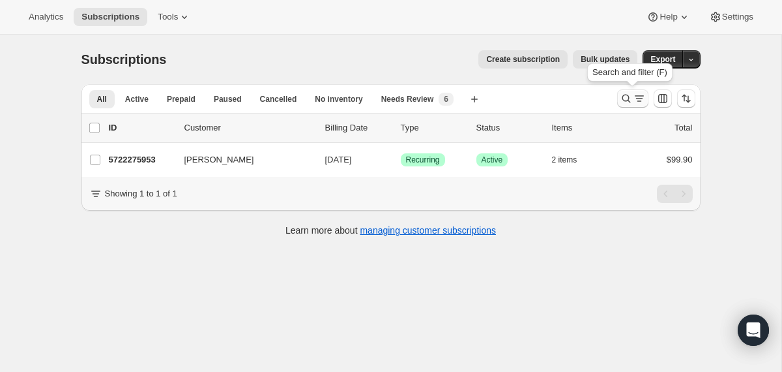
click at [627, 99] on icon "Search and filter results" at bounding box center [626, 98] width 13 height 13
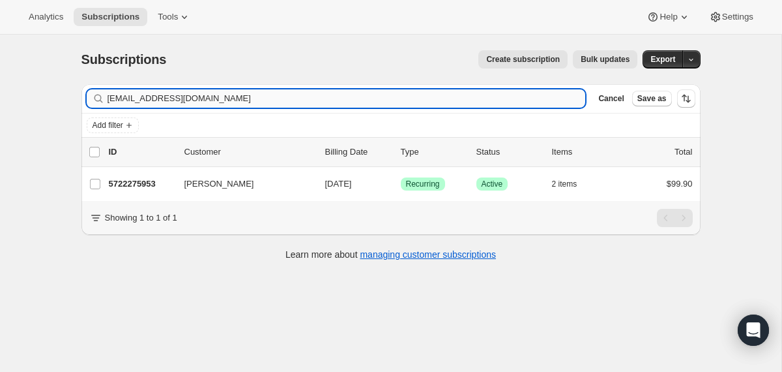
click at [494, 97] on input "[EMAIL_ADDRESS][DOMAIN_NAME]" at bounding box center [347, 98] width 479 height 18
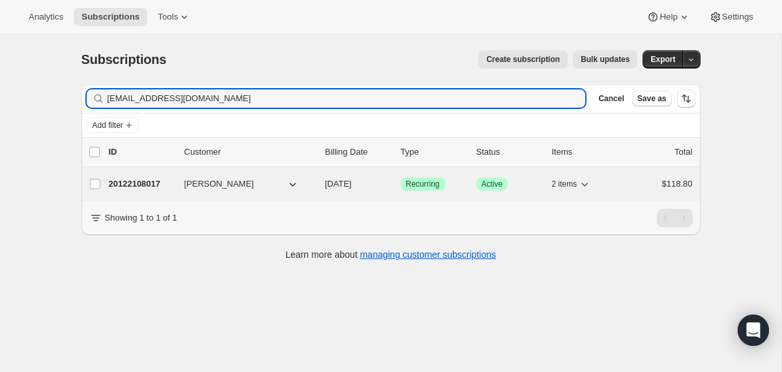
type input "[EMAIL_ADDRESS][DOMAIN_NAME]"
click at [319, 188] on div "20122108017 [PERSON_NAME] [DATE] Success Recurring Success Active 2 items $118.…" at bounding box center [401, 184] width 584 height 18
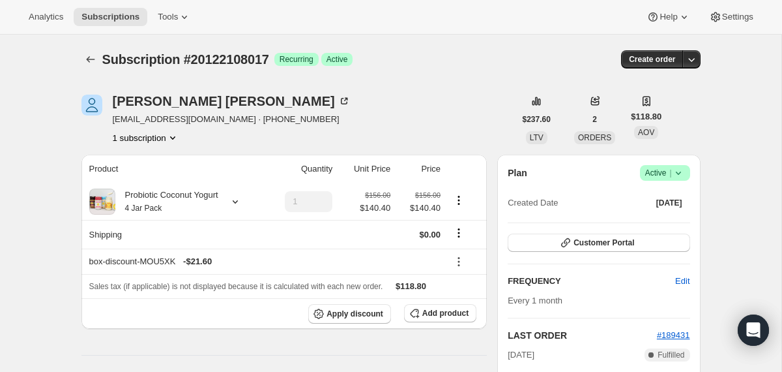
click at [677, 170] on icon at bounding box center [678, 172] width 13 height 13
click at [648, 213] on button "Cancel subscription" at bounding box center [659, 220] width 81 height 21
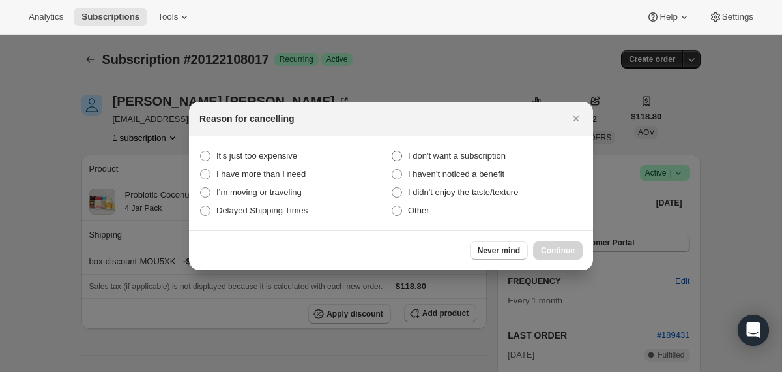
click at [490, 149] on span "I don't want a subscription" at bounding box center [457, 155] width 98 height 13
click at [392, 151] on subscription "I don't want a subscription" at bounding box center [392, 151] width 1 height 1
radio subscription "true"
click at [546, 253] on span "Continue" at bounding box center [558, 250] width 34 height 10
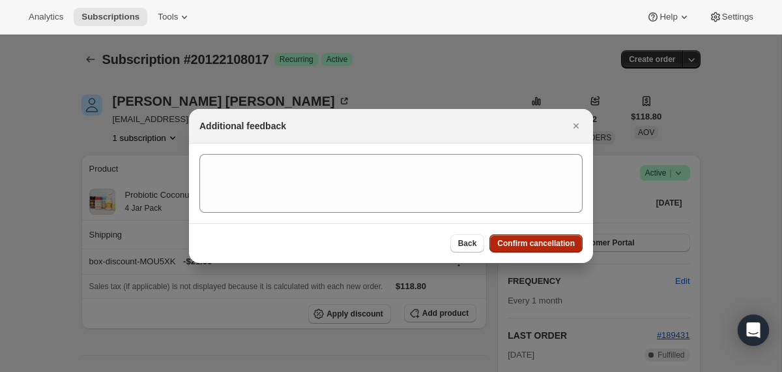
click at [544, 245] on span "Confirm cancellation" at bounding box center [536, 243] width 78 height 10
